Goal: Check status: Check status

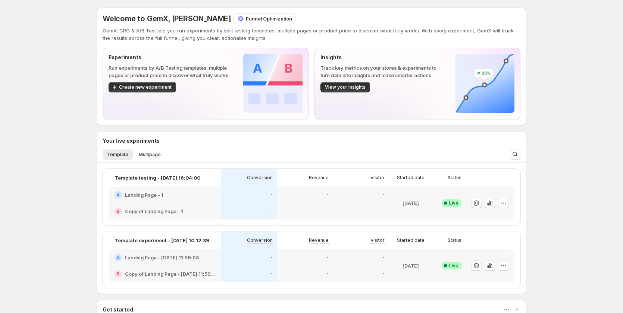
click at [610, 78] on div "Welcome to GemX, [PERSON_NAME] Funnel Optimization GemX: CRO & A/B Test lets yo…" at bounding box center [311, 250] width 623 height 501
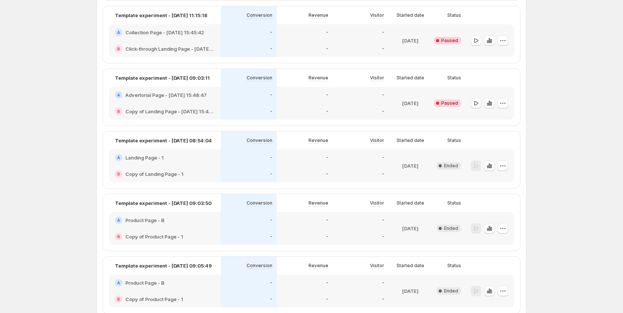
scroll to position [1027, 0]
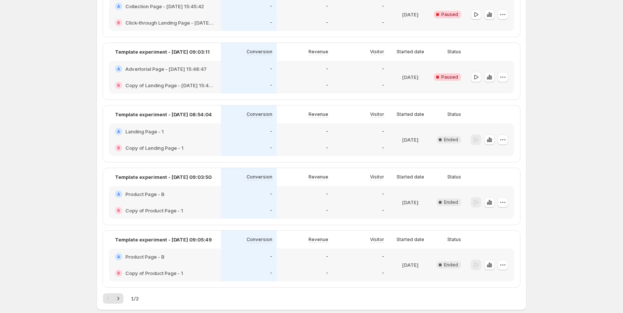
click at [479, 140] on div at bounding box center [475, 140] width 10 height 11
click at [491, 143] on icon "button" at bounding box center [488, 139] width 7 height 7
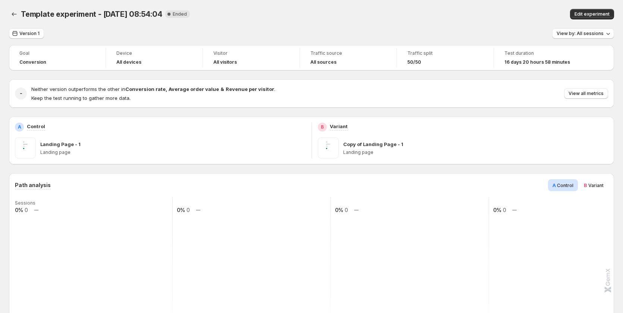
click at [551, 205] on rect at bounding box center [567, 271] width 159 height 149
click at [16, 17] on icon "Back" at bounding box center [13, 13] width 7 height 7
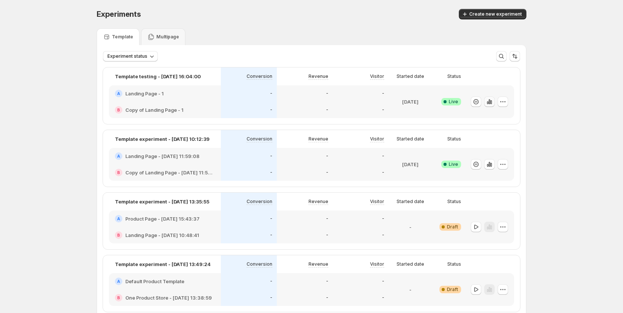
click at [488, 103] on icon "button" at bounding box center [487, 102] width 1 height 3
